Goal: Ask a question

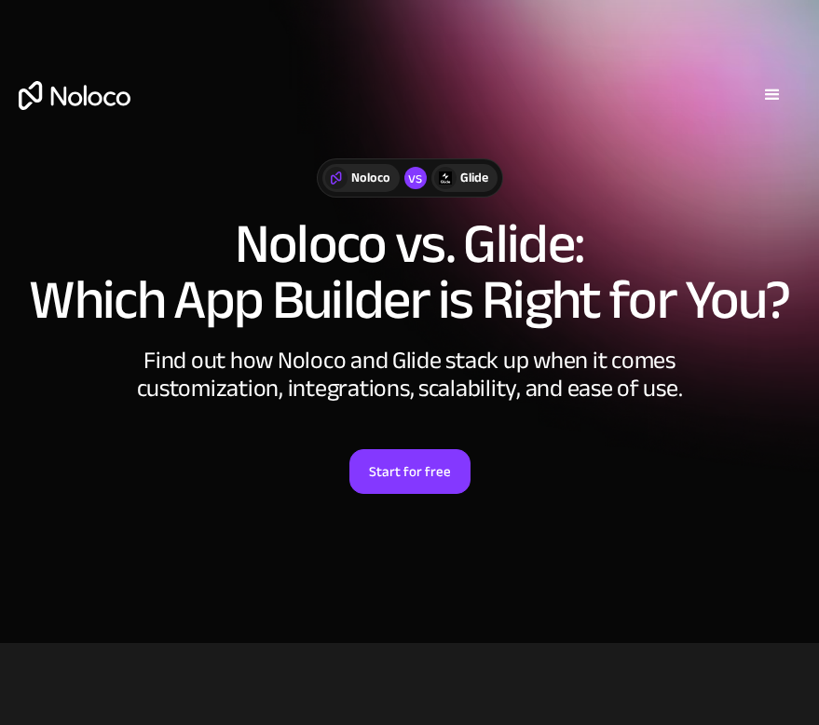
click at [774, 90] on div "menu" at bounding box center [772, 95] width 22 height 22
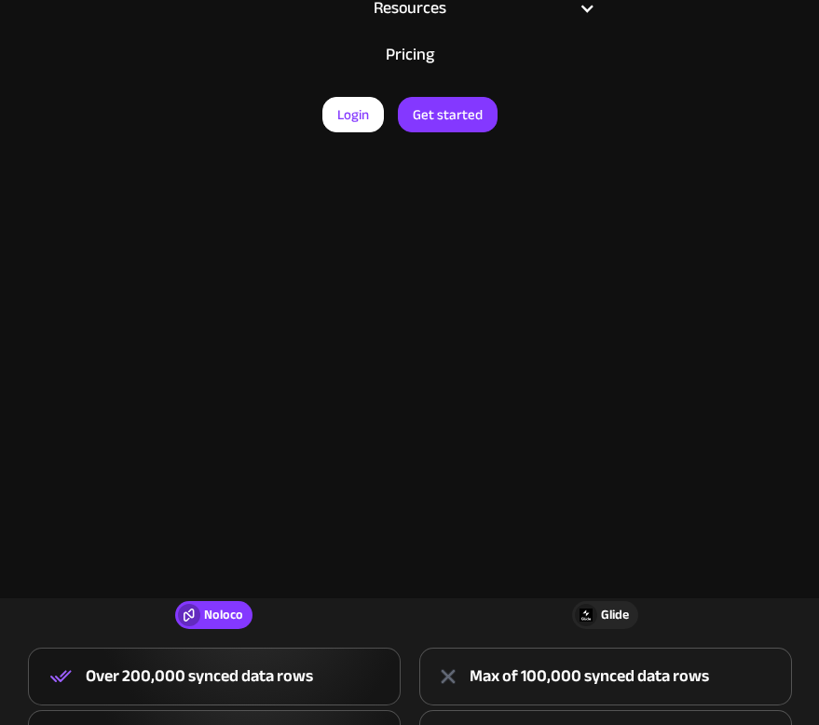
scroll to position [121, 0]
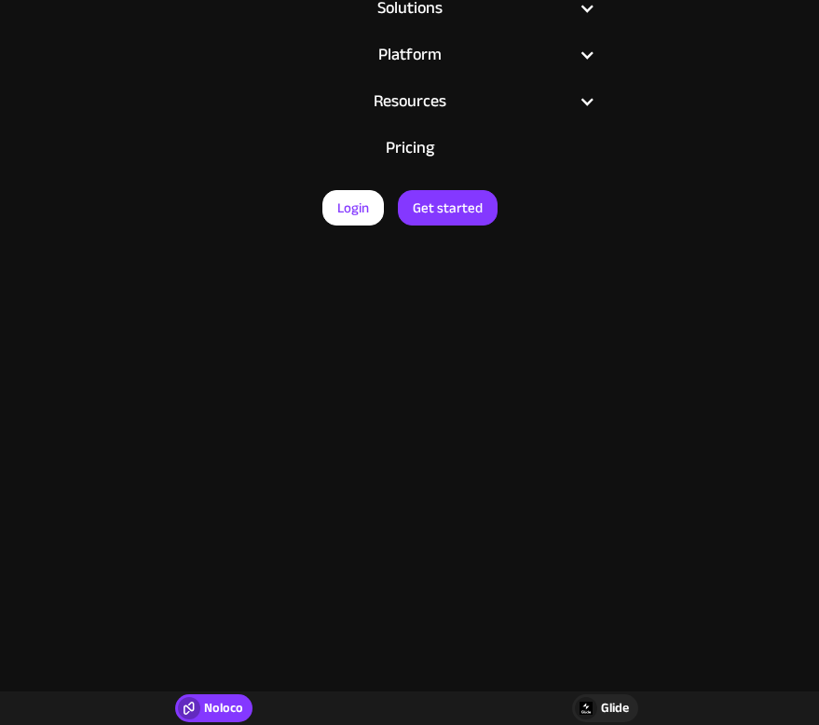
click at [430, 151] on link "Pricing" at bounding box center [410, 148] width 410 height 47
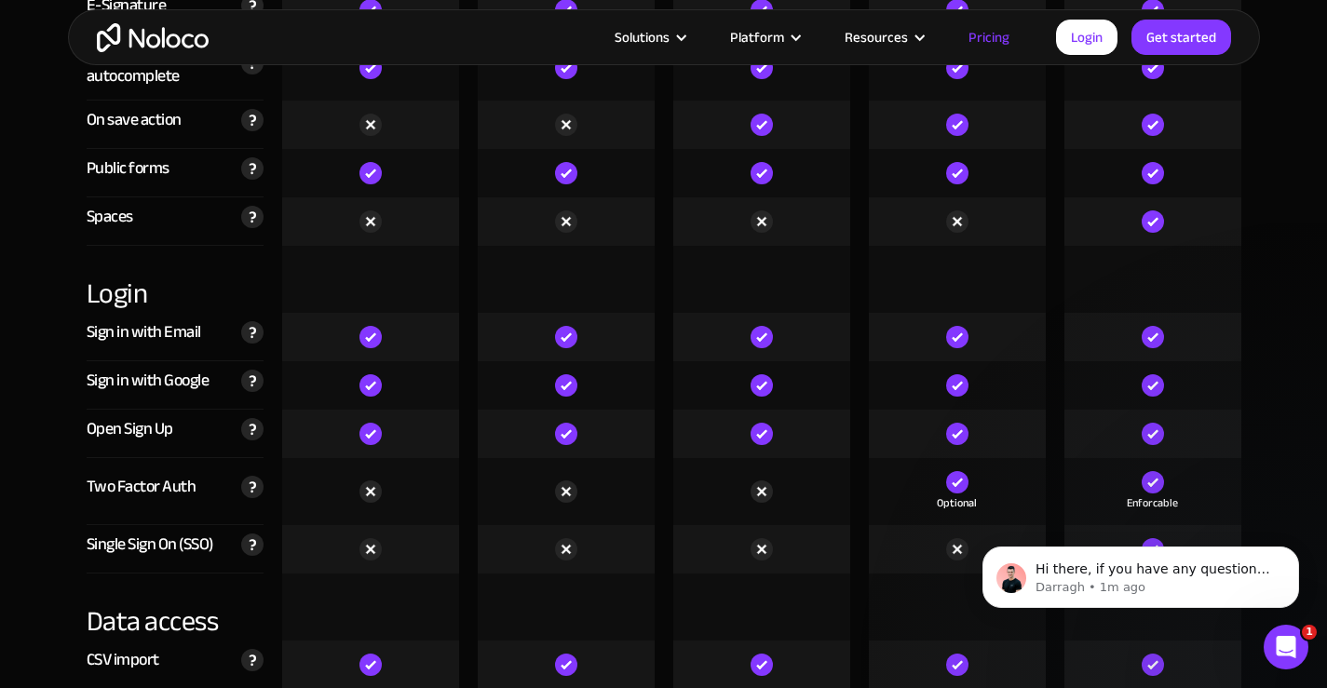
scroll to position [5786, 0]
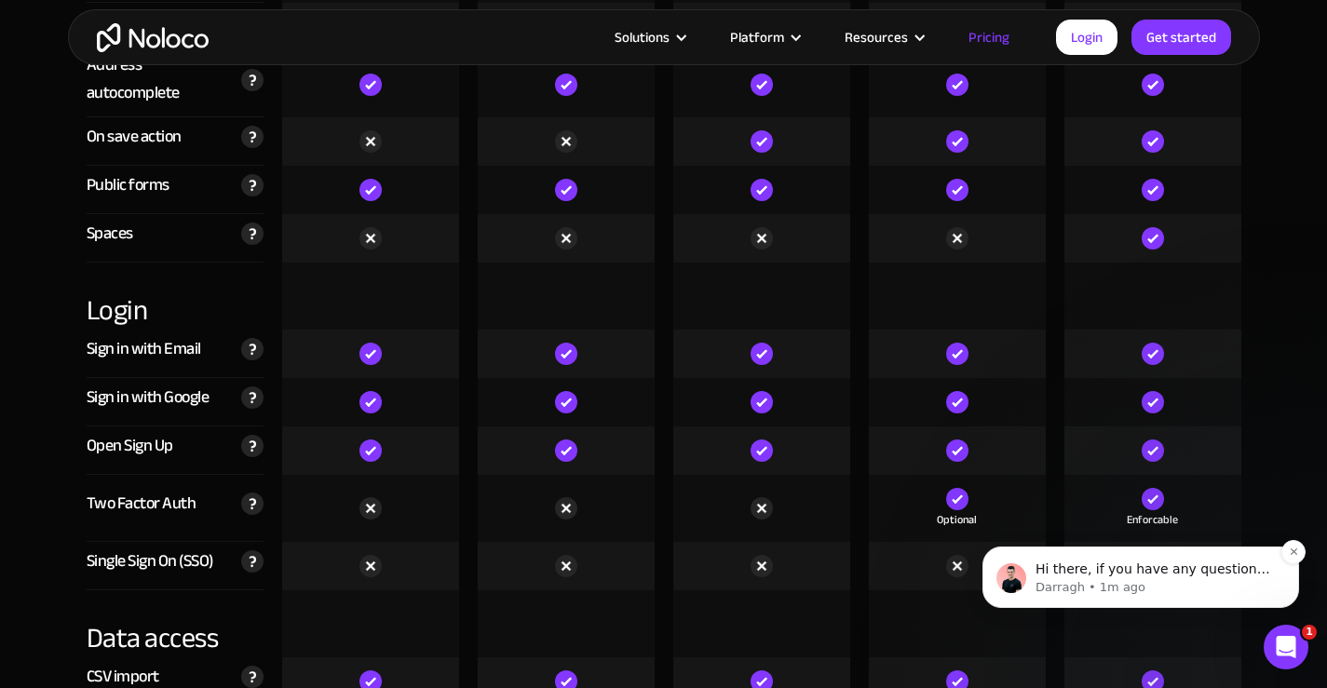
click at [818, 567] on p "Hi there, if you have any questions about our pricing, just let us know! Darragh" at bounding box center [1156, 570] width 240 height 19
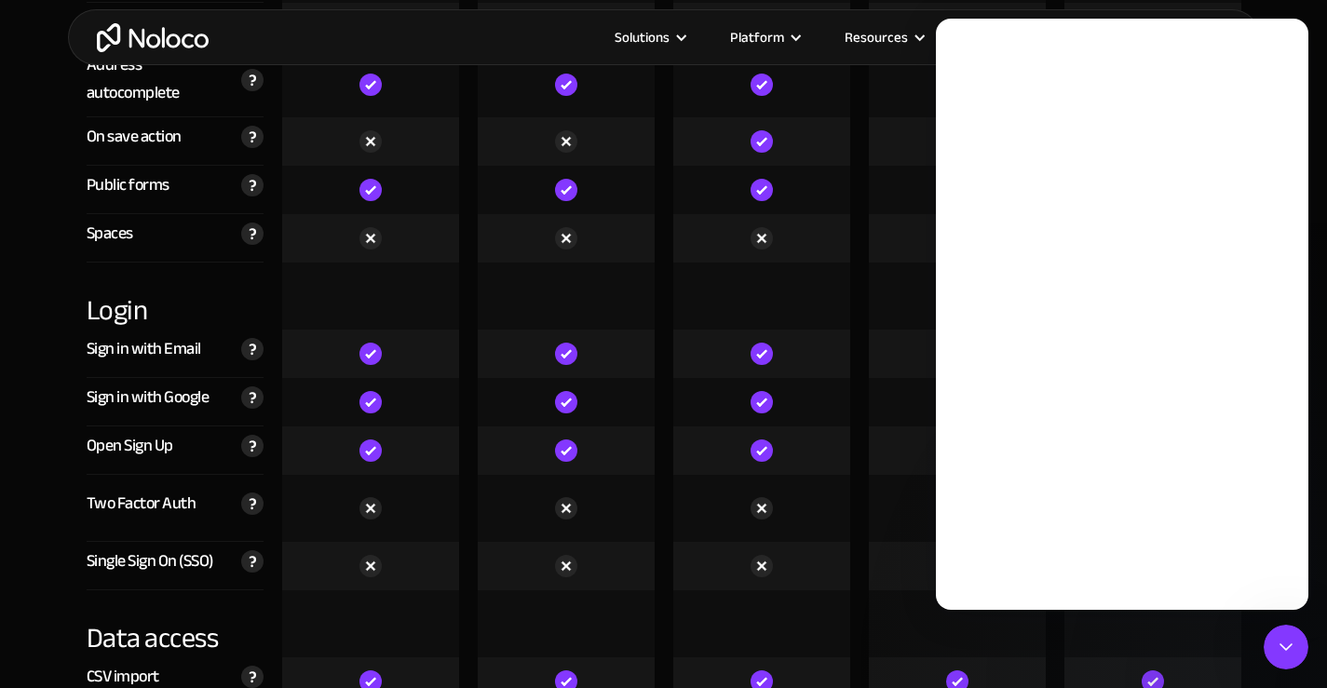
scroll to position [0, 0]
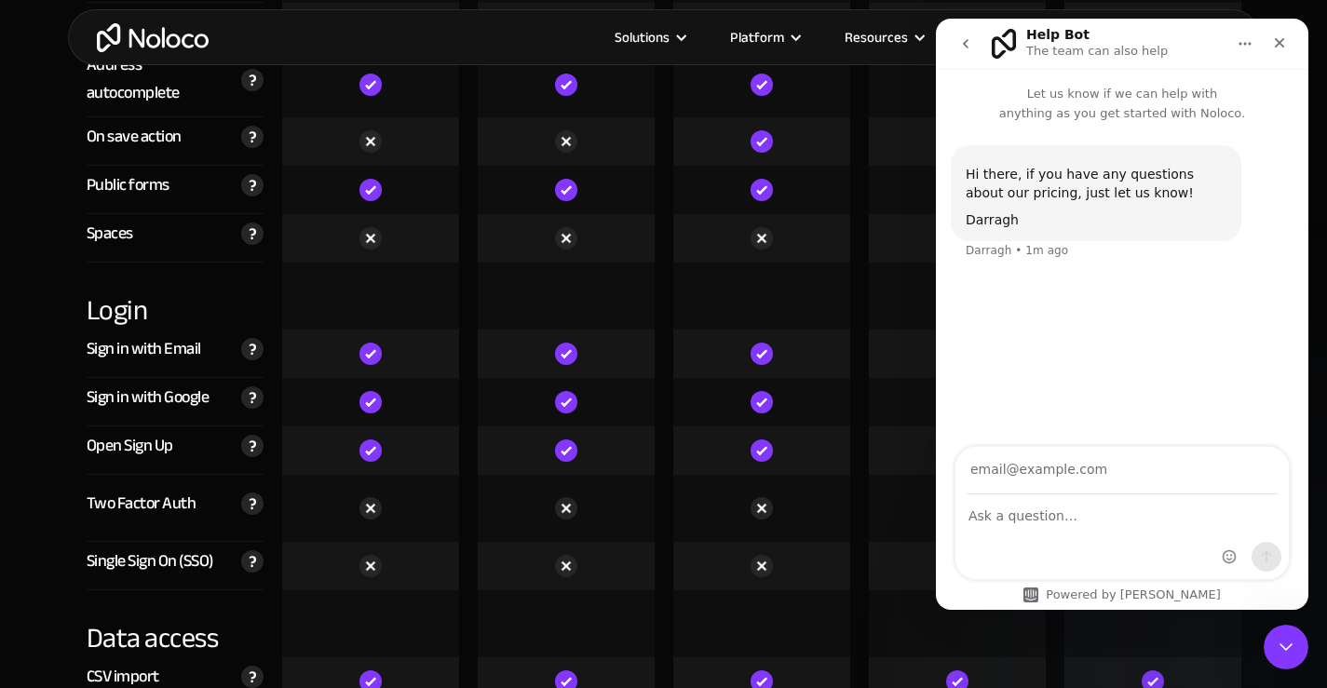
type input "B"
type input "bry80cr@gamil.com"
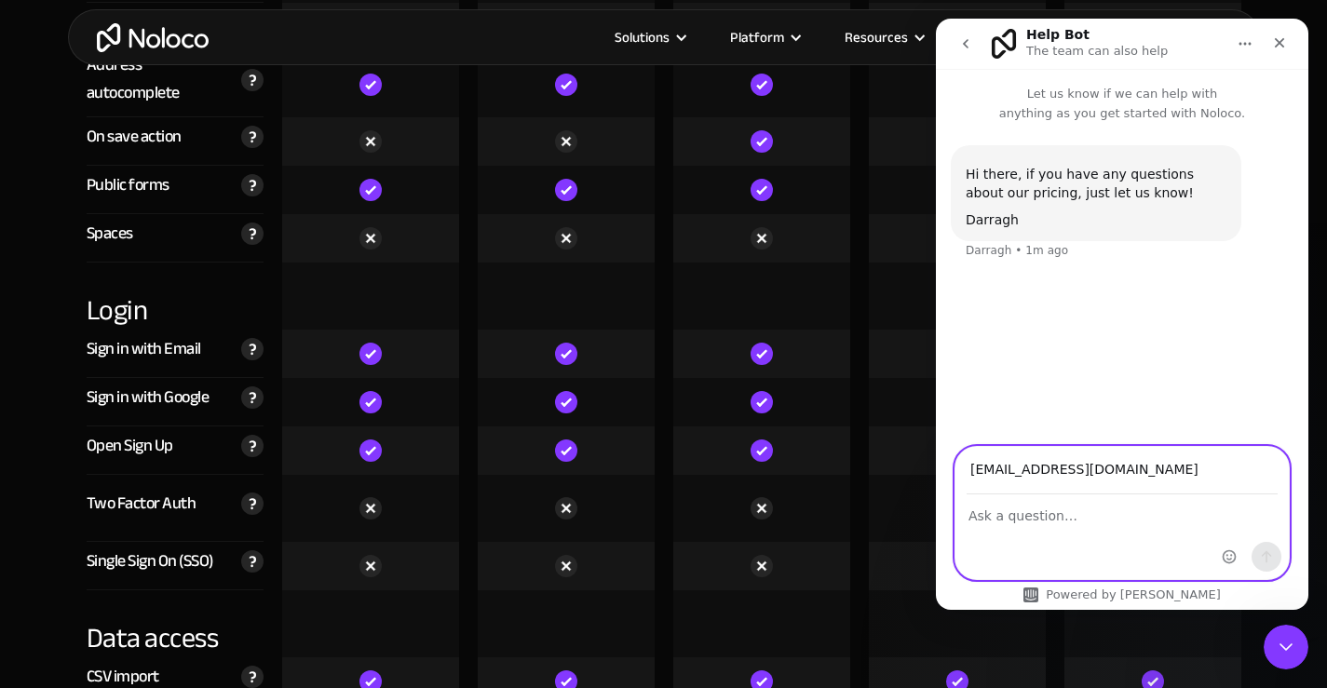
click at [818, 524] on textarea "Ask a question…" at bounding box center [1121, 511] width 333 height 32
click at [818, 517] on textarea "do you allow public access app" at bounding box center [1121, 511] width 333 height 32
click at [818, 518] on textarea "do you allow public access app" at bounding box center [1121, 511] width 333 height 32
click at [818, 515] on textarea "do you allow have public access app" at bounding box center [1121, 511] width 333 height 32
click at [818, 534] on textarea "do you allow have public access app. Anyone with a link can access. I dont need…" at bounding box center [1121, 520] width 333 height 50
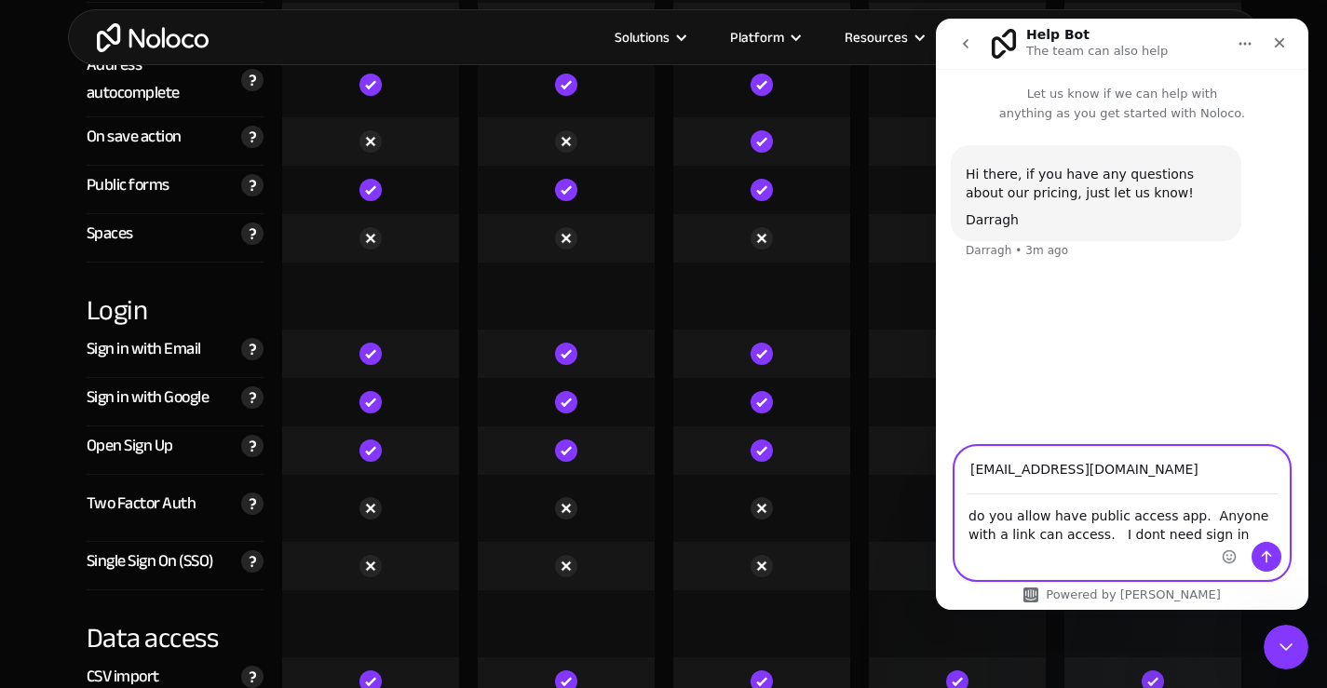
click at [818, 537] on textarea "do you allow have public access app. Anyone with a link can access. I dont need…" at bounding box center [1121, 520] width 333 height 50
click at [818, 522] on textarea "do you allow have public access app. Anyone with a link can access. I don't nee…" at bounding box center [1121, 520] width 333 height 50
type textarea "do you allow have public access apps. Anyone with a link can access. I don't ne…"
click at [818, 549] on icon "Send a message…" at bounding box center [1266, 556] width 15 height 15
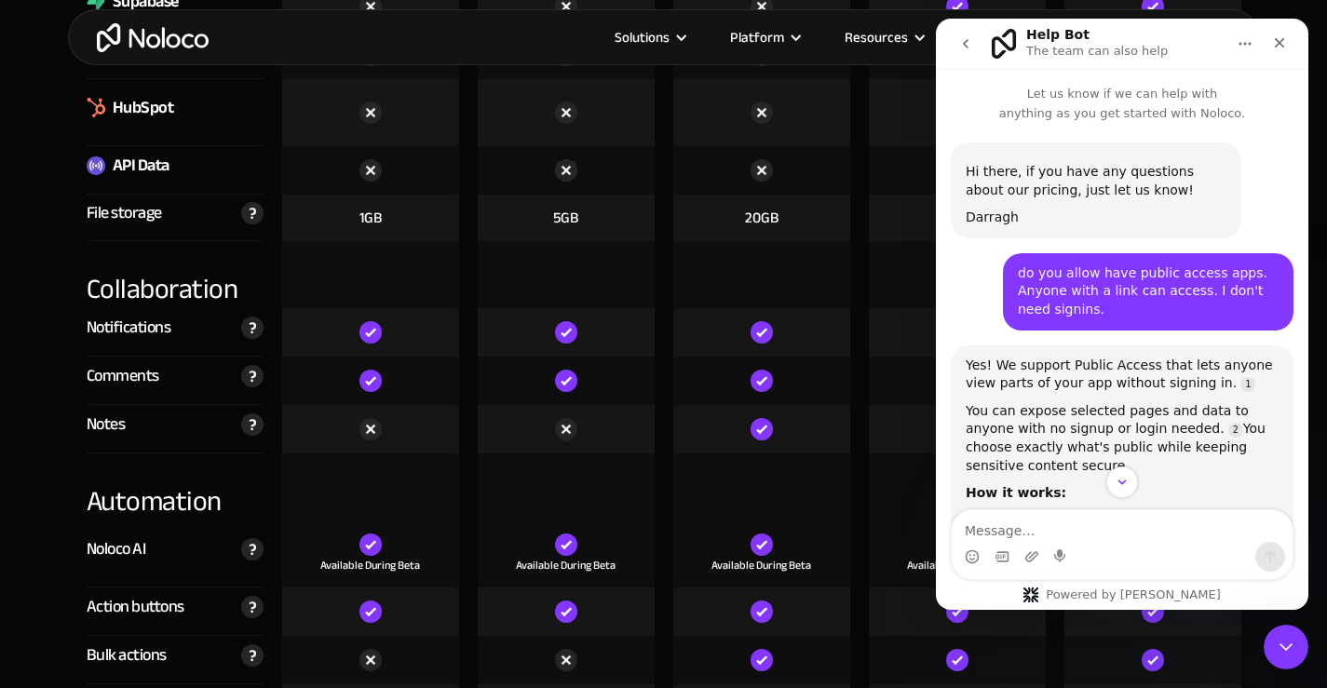
scroll to position [2899, 0]
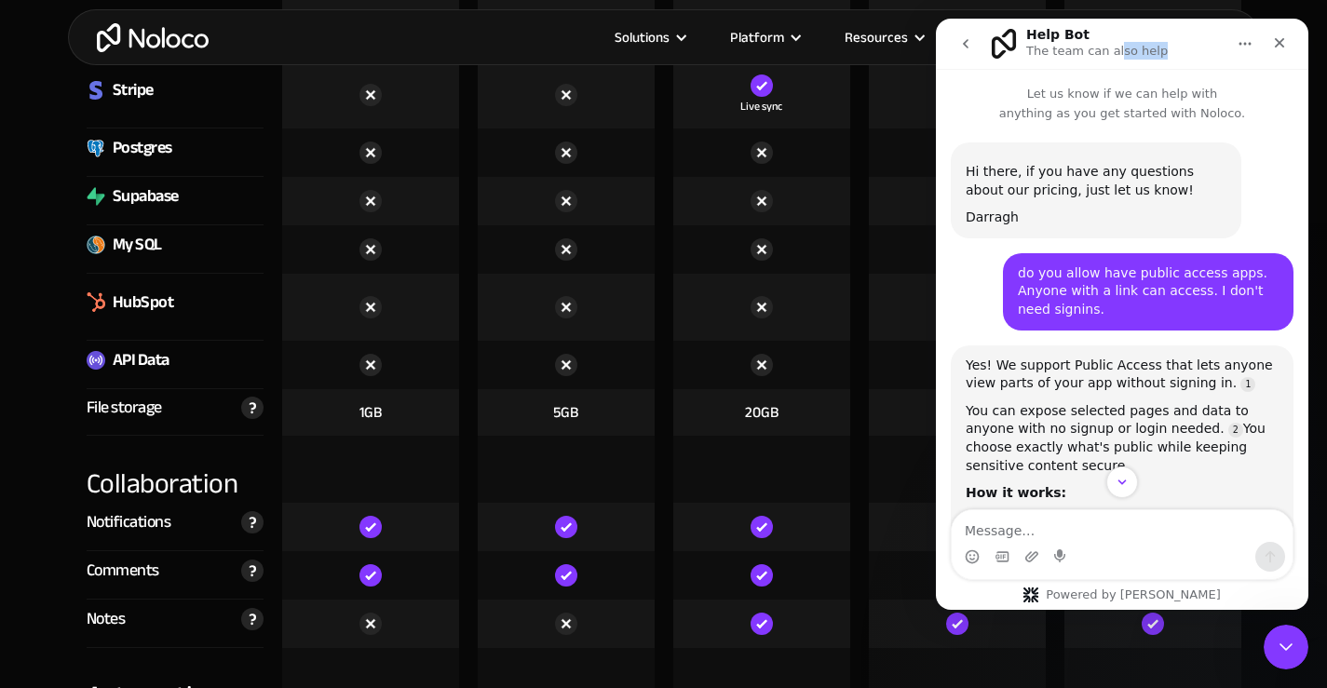
drag, startPoint x: 1110, startPoint y: 53, endPoint x: 899, endPoint y: 100, distance: 216.5
click at [818, 100] on html "Help Bot The team can also help Let us know if we can help with anything as you…" at bounding box center [1122, 314] width 373 height 591
drag, startPoint x: 970, startPoint y: 31, endPoint x: 1148, endPoint y: 39, distance: 178.1
click at [818, 39] on div "Help Bot The team can also help" at bounding box center [1122, 43] width 348 height 35
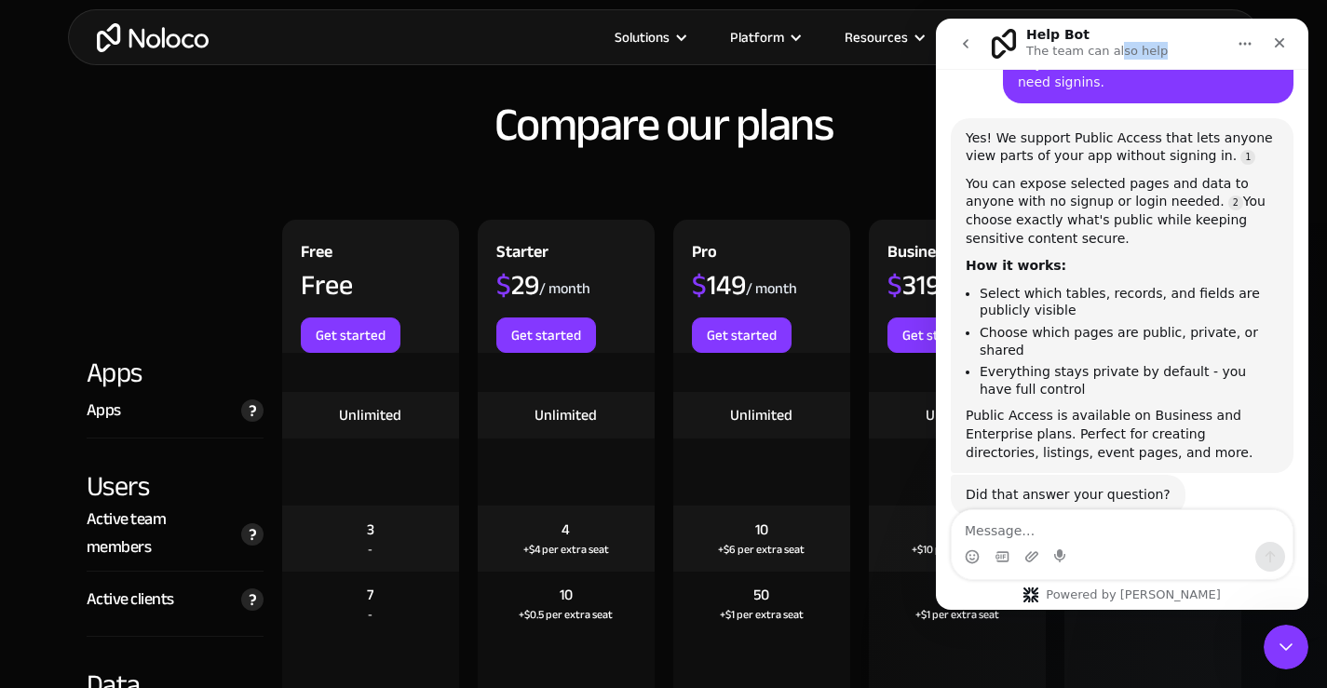
scroll to position [257, 0]
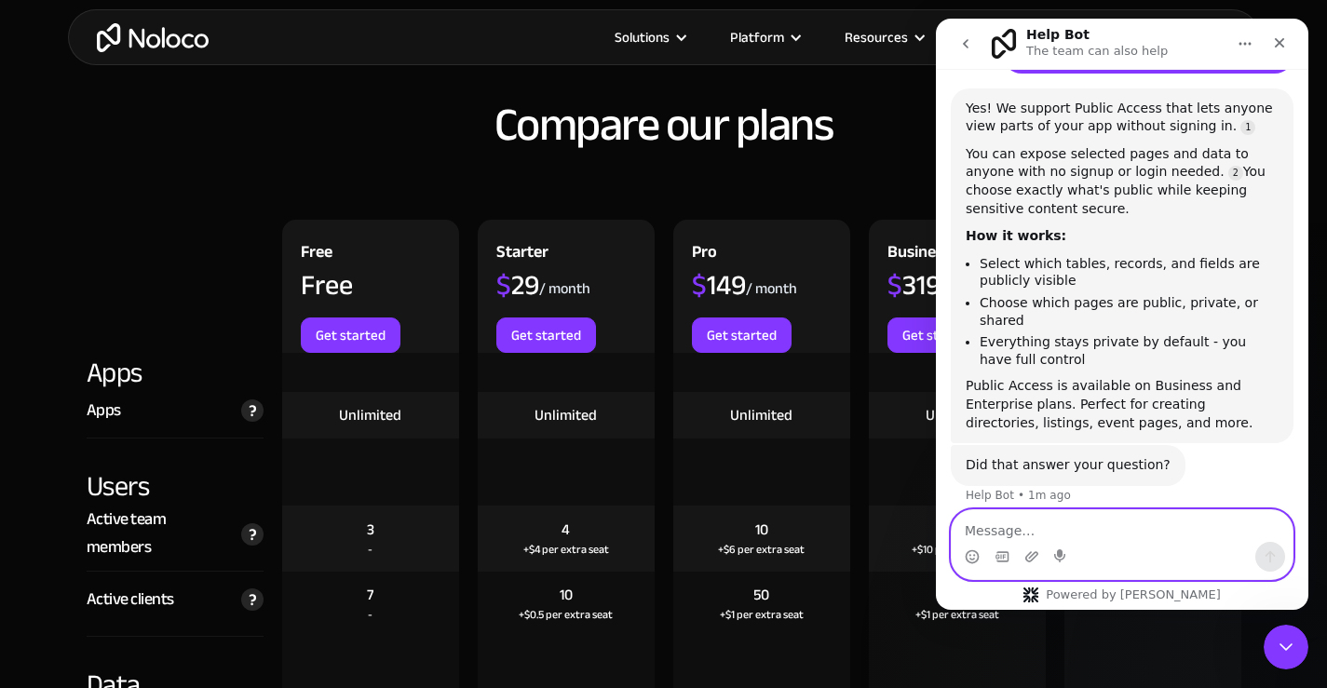
click at [818, 534] on textarea "Message…" at bounding box center [1122, 526] width 341 height 32
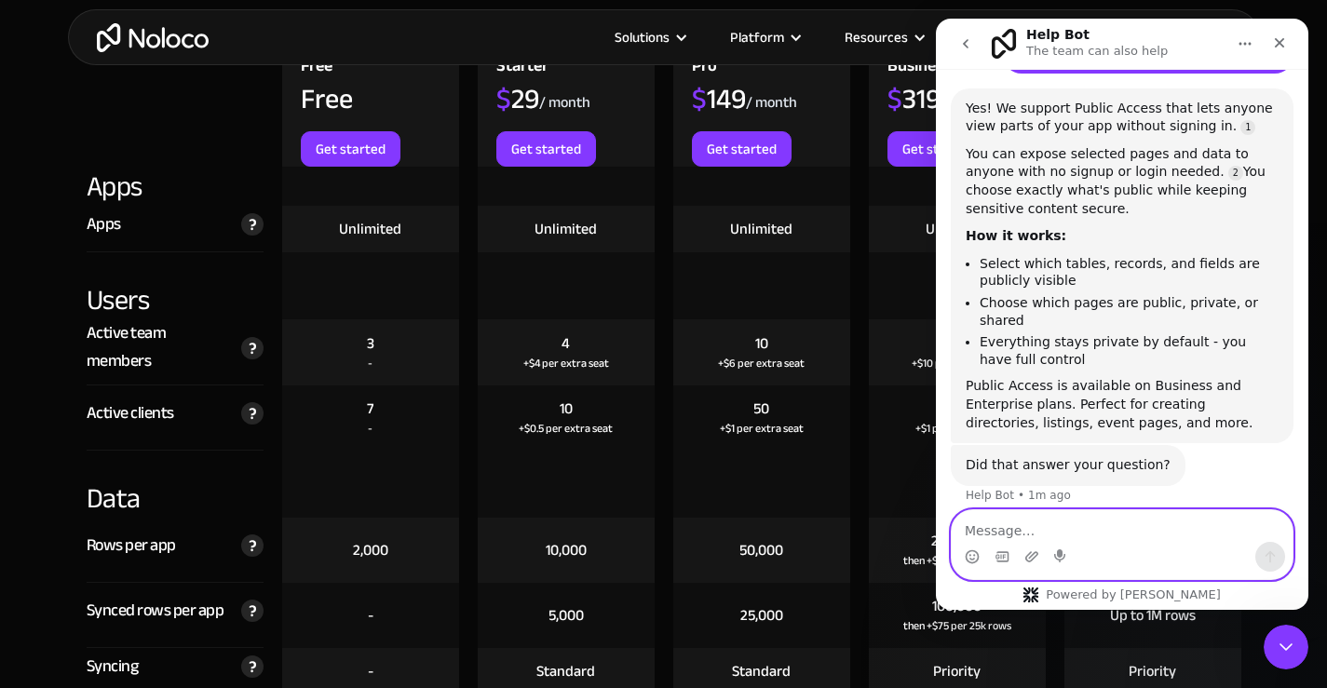
click at [818, 535] on textarea "Message…" at bounding box center [1122, 526] width 341 height 32
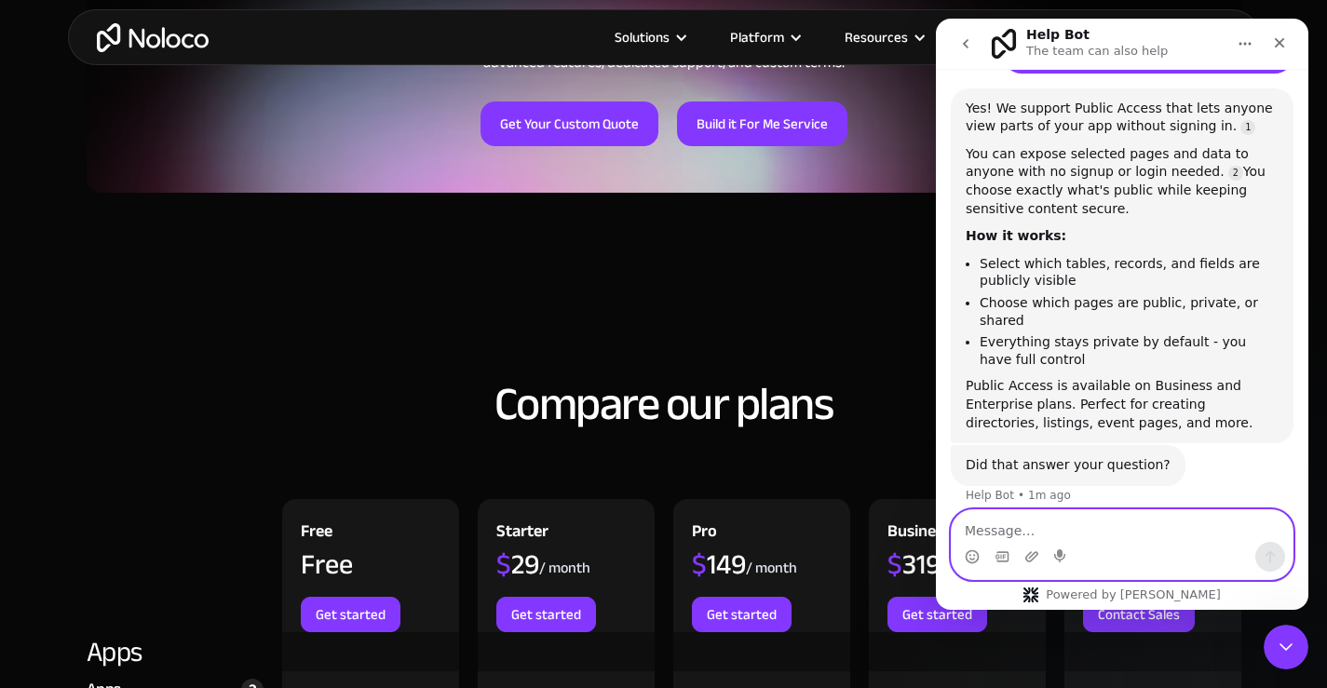
scroll to position [1409, 0]
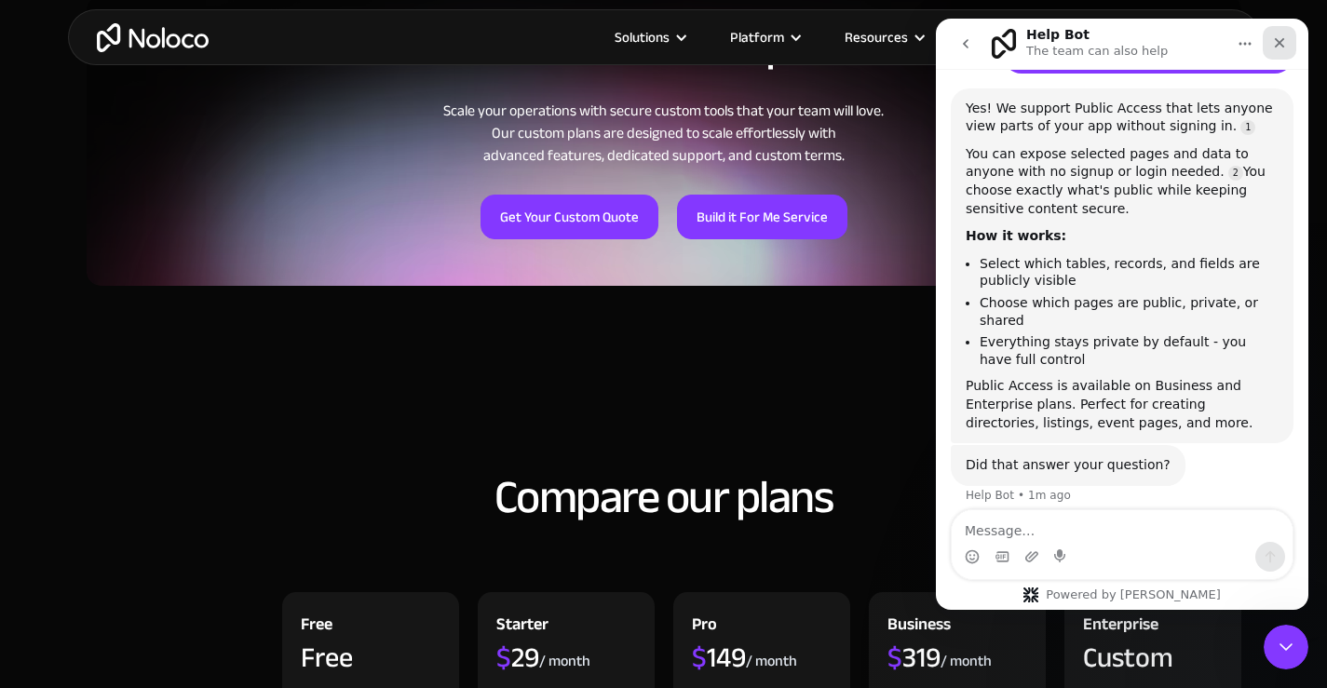
click at [818, 38] on icon "Close" at bounding box center [1280, 43] width 10 height 10
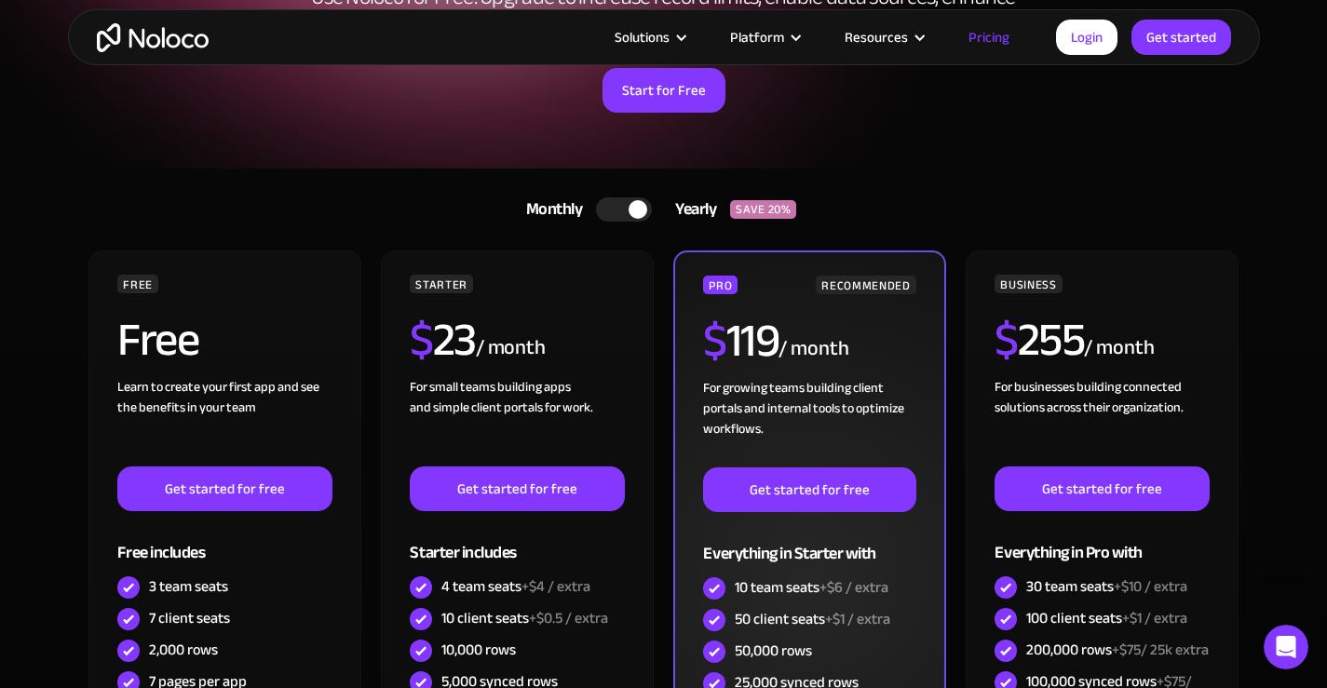
scroll to position [291, 0]
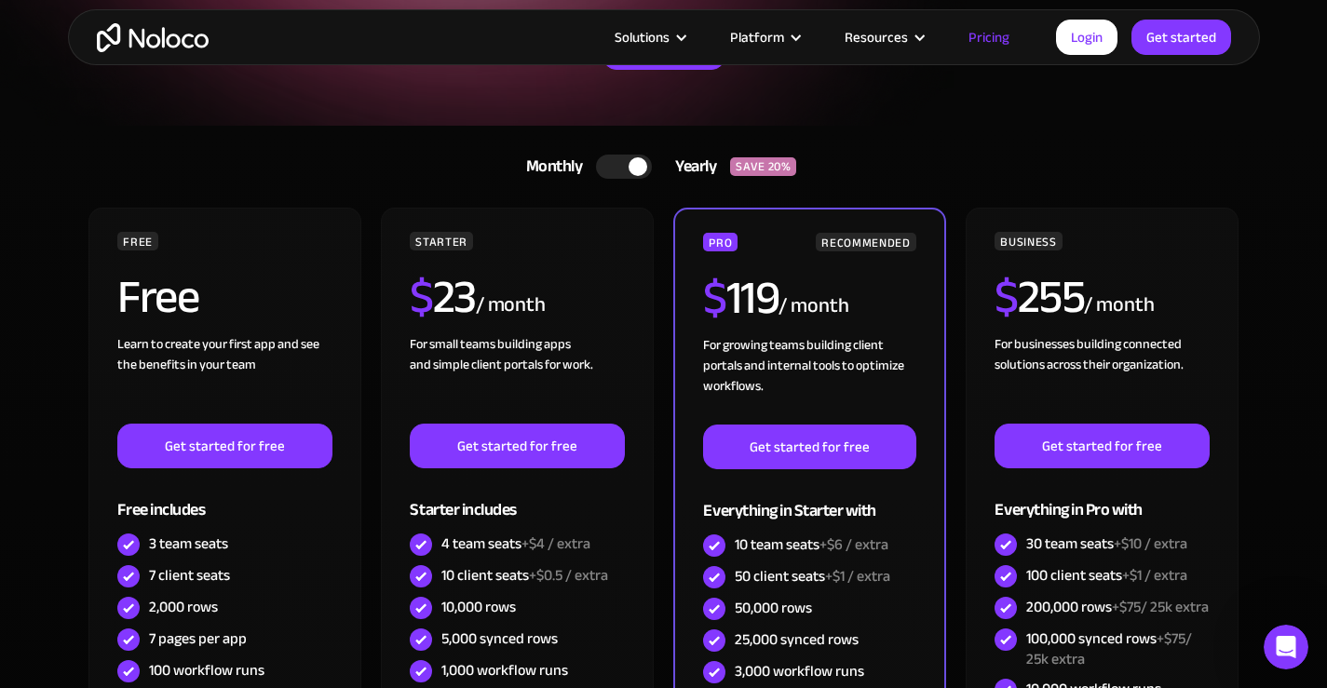
click at [629, 168] on div at bounding box center [638, 166] width 19 height 19
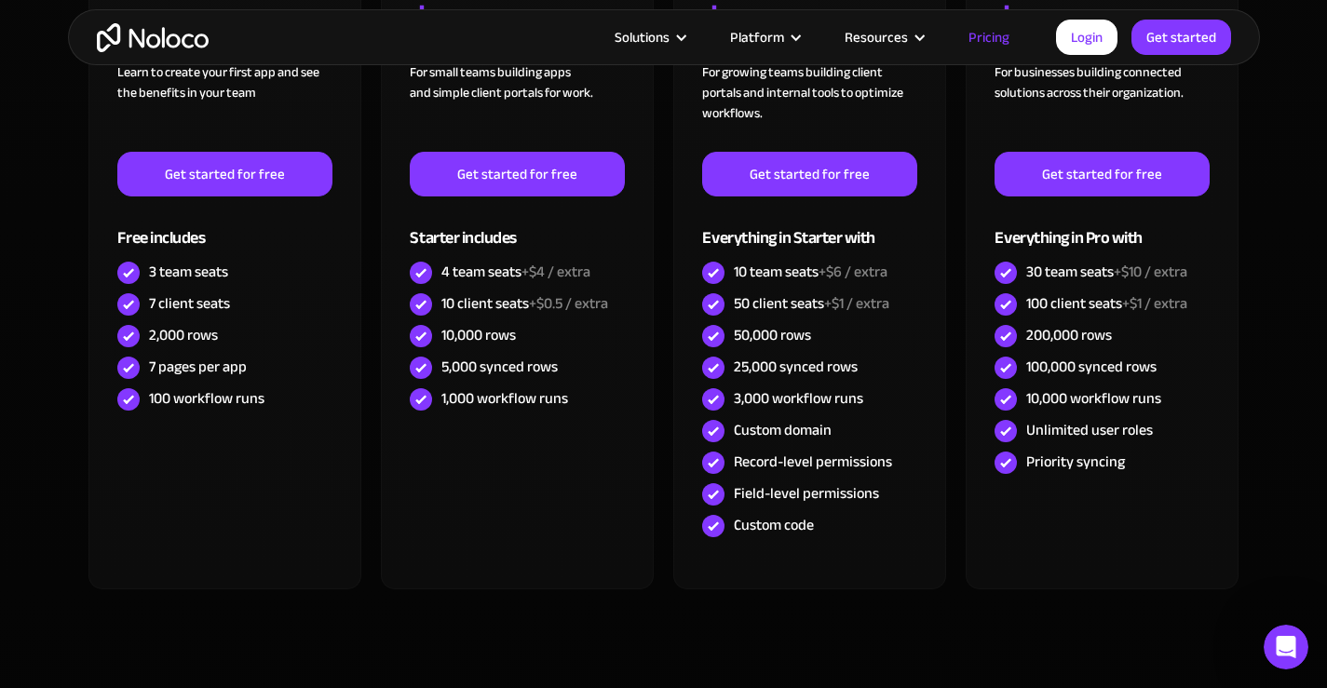
scroll to position [571, 0]
